Goal: Task Accomplishment & Management: Manage account settings

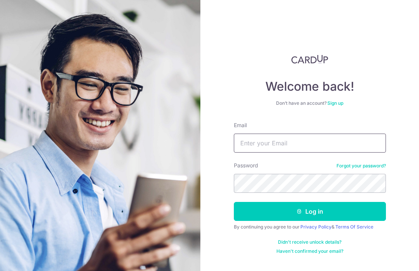
click at [313, 147] on input "Email" at bounding box center [310, 143] width 152 height 19
type input "[EMAIL_ADDRESS][DOMAIN_NAME]"
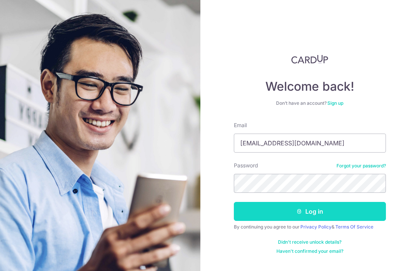
click at [315, 216] on button "Log in" at bounding box center [310, 211] width 152 height 19
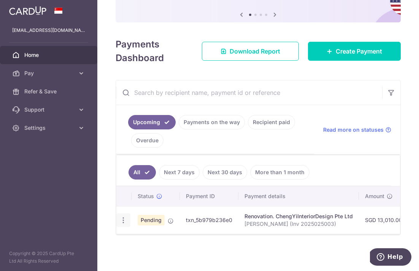
click at [125, 218] on icon "button" at bounding box center [123, 221] width 8 height 8
click at [136, 258] on link "Cancel payment" at bounding box center [156, 259] width 79 height 19
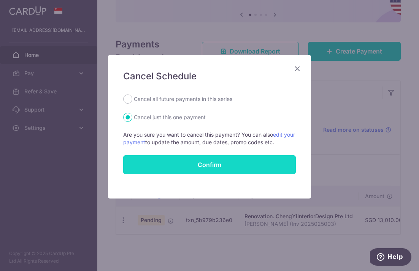
click at [230, 158] on button "Confirm" at bounding box center [209, 164] width 172 height 19
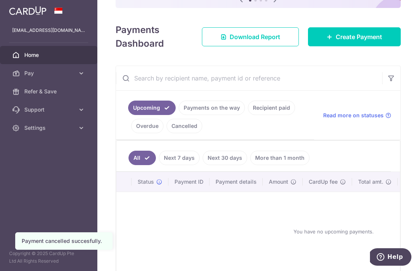
scroll to position [99, 0]
click at [220, 107] on link "Payments on the way" at bounding box center [212, 107] width 66 height 14
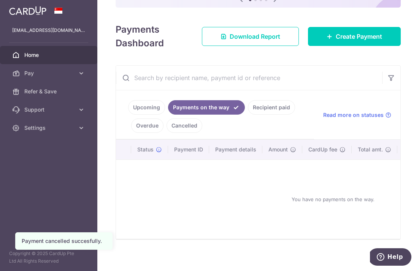
click at [258, 108] on link "Recipient paid" at bounding box center [271, 107] width 47 height 14
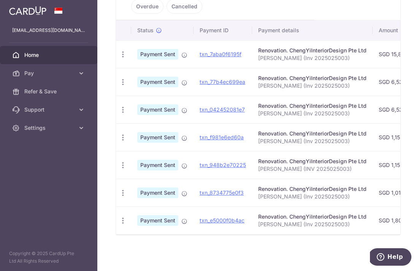
scroll to position [0, 0]
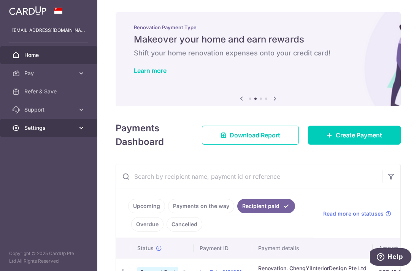
click at [52, 131] on span "Settings" at bounding box center [49, 128] width 50 height 8
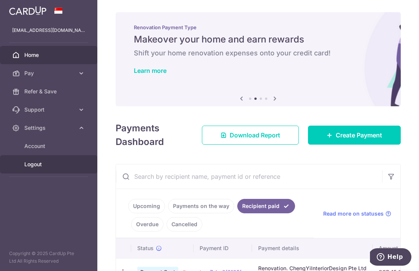
click at [51, 165] on span "Logout" at bounding box center [49, 165] width 50 height 8
